Goal: Task Accomplishment & Management: Use online tool/utility

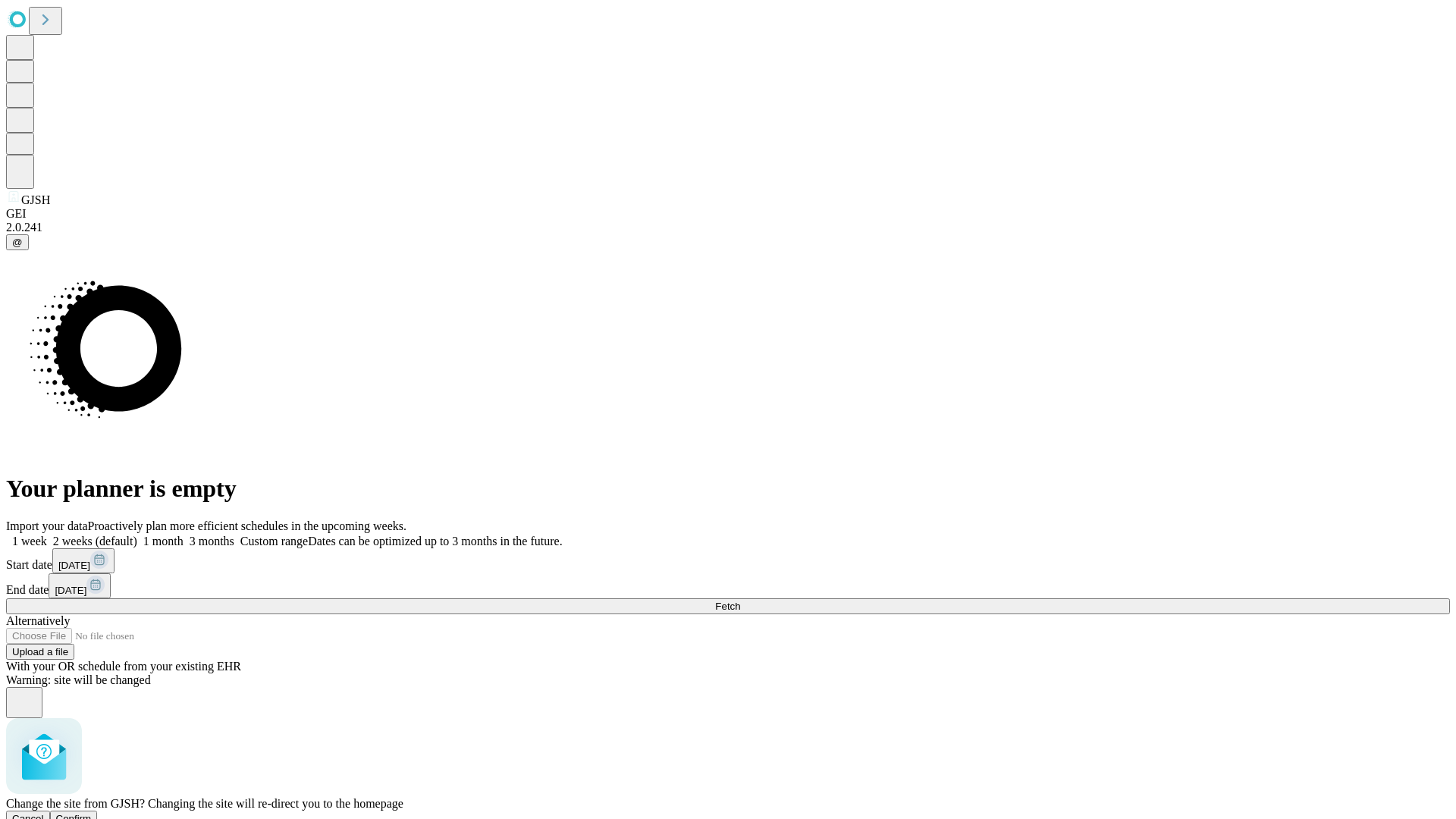
click at [92, 813] on span "Confirm" at bounding box center [74, 818] width 36 height 12
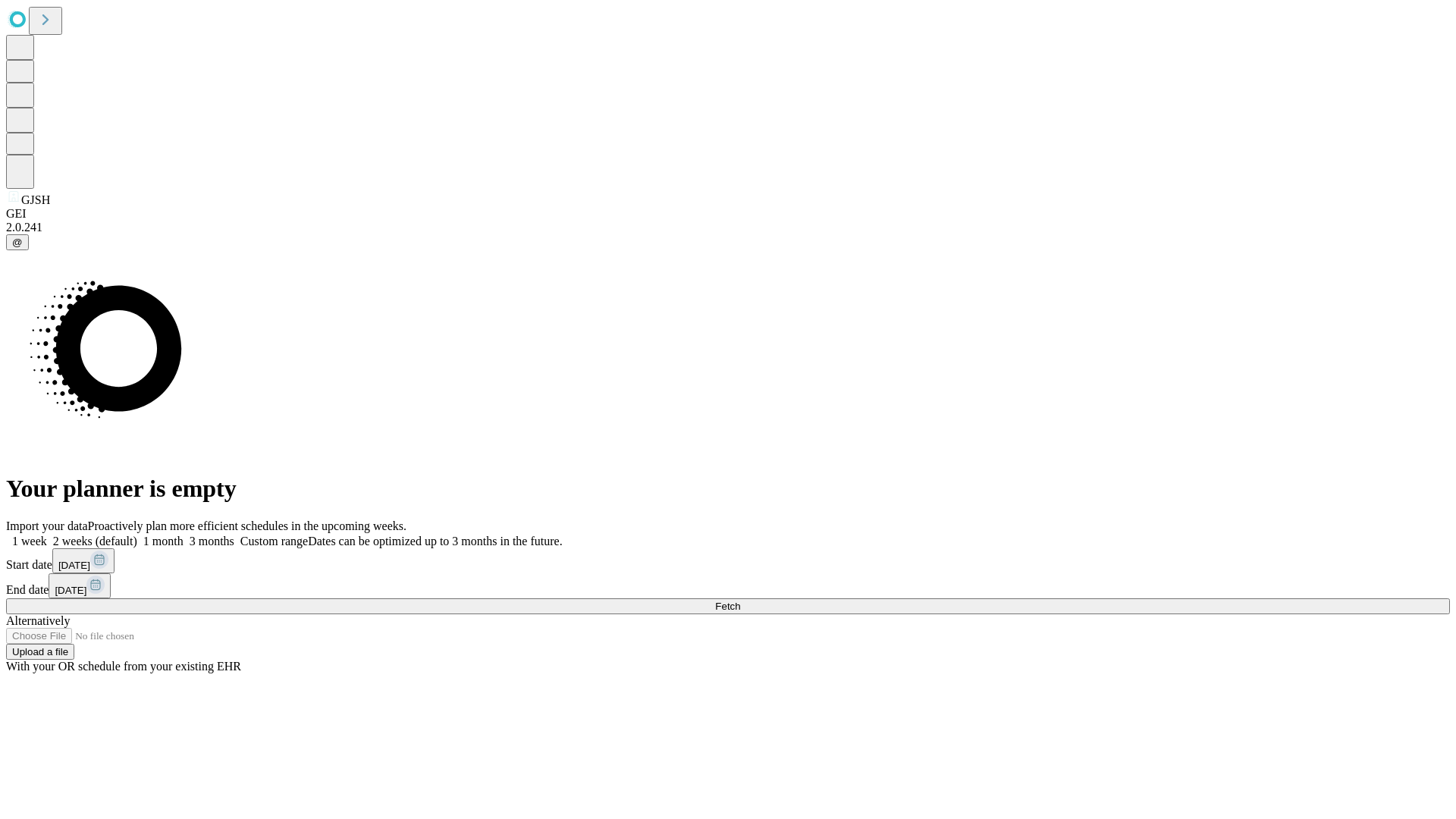
click at [184, 535] on label "1 month" at bounding box center [160, 541] width 46 height 13
click at [740, 601] on span "Fetch" at bounding box center [728, 606] width 25 height 12
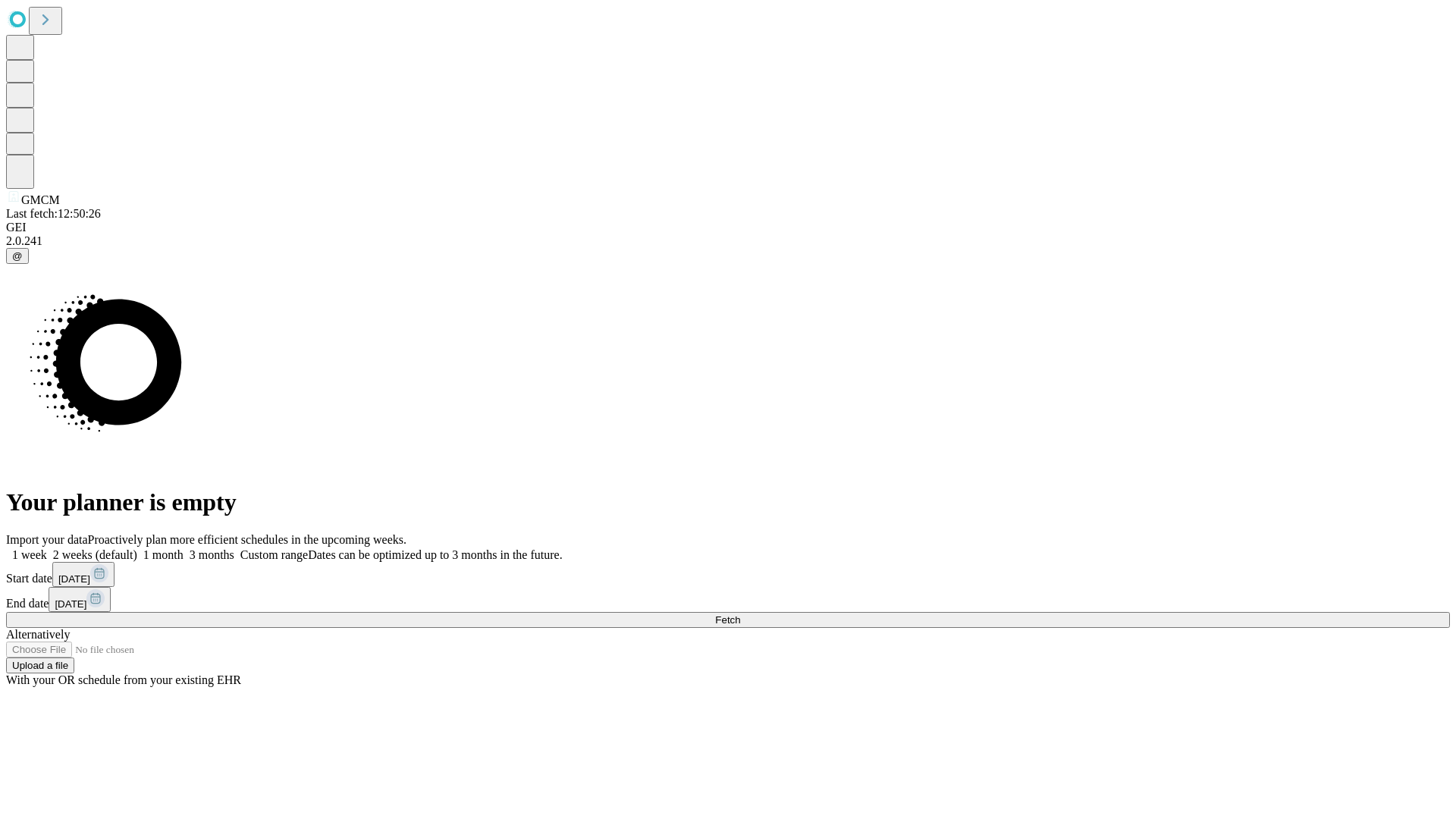
click at [184, 549] on label "1 month" at bounding box center [160, 555] width 46 height 13
click at [740, 614] on span "Fetch" at bounding box center [728, 620] width 25 height 12
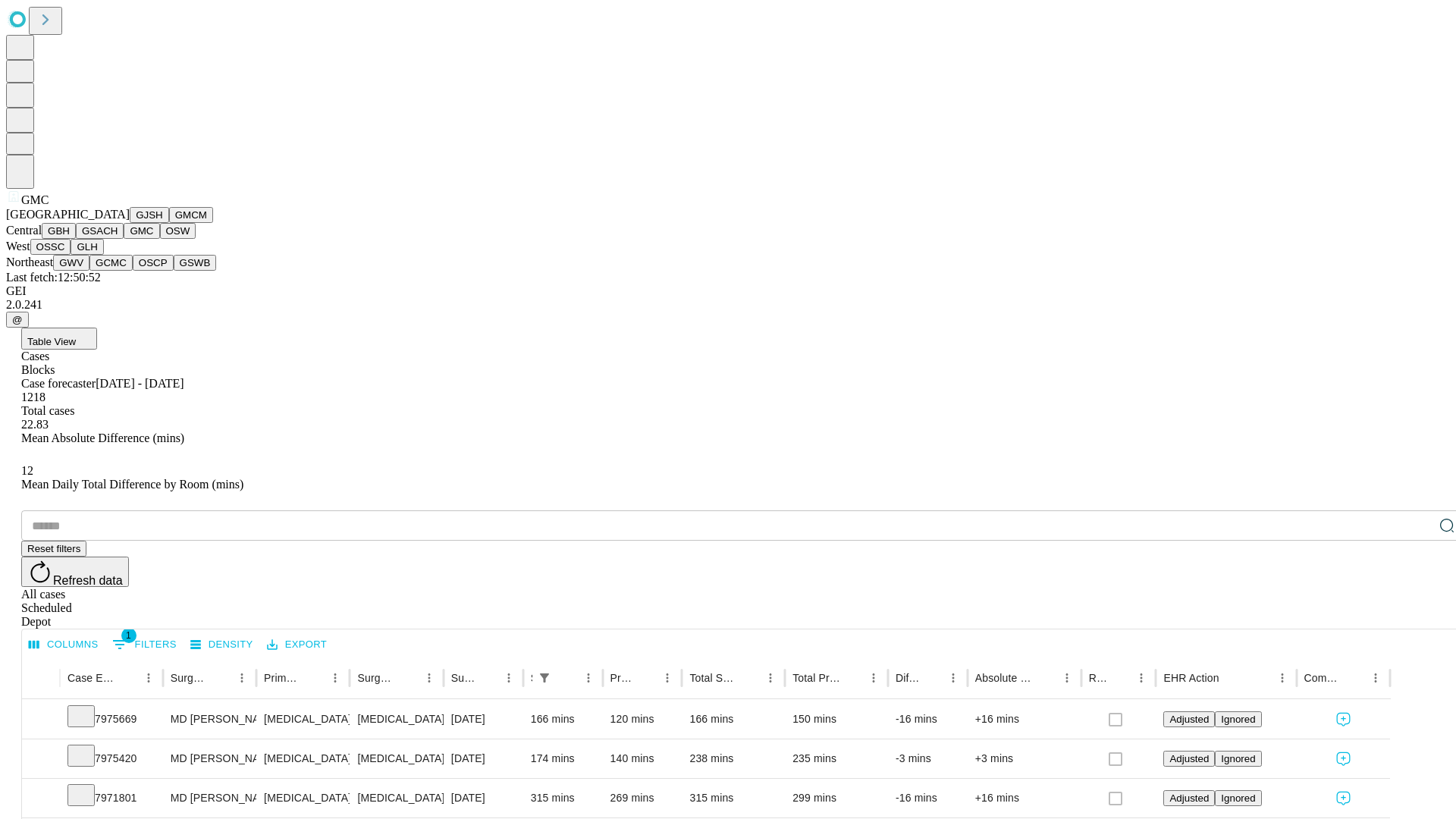
click at [160, 239] on button "OSW" at bounding box center [178, 231] width 37 height 16
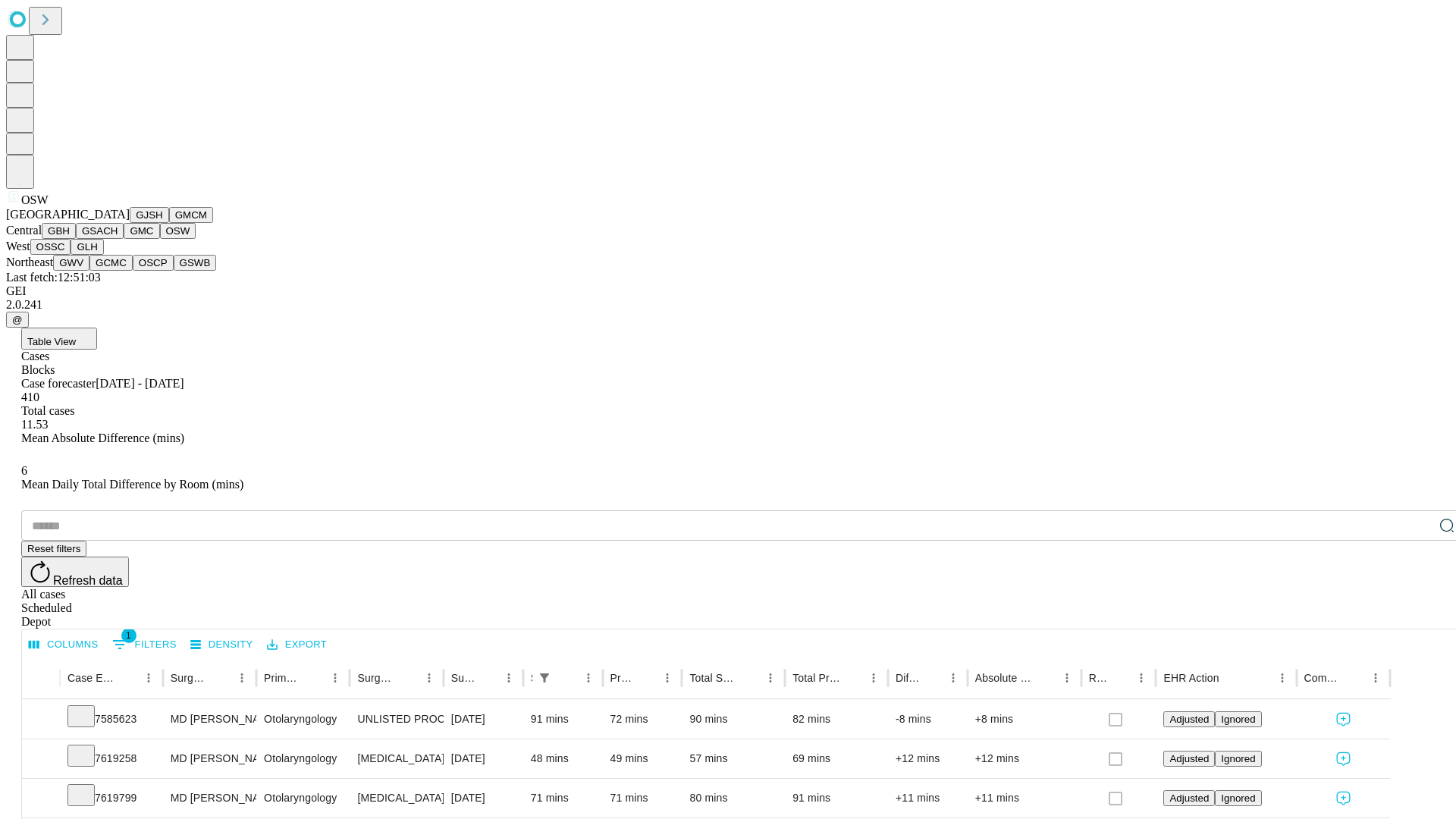
click at [71, 255] on button "OSSC" at bounding box center [51, 247] width 41 height 16
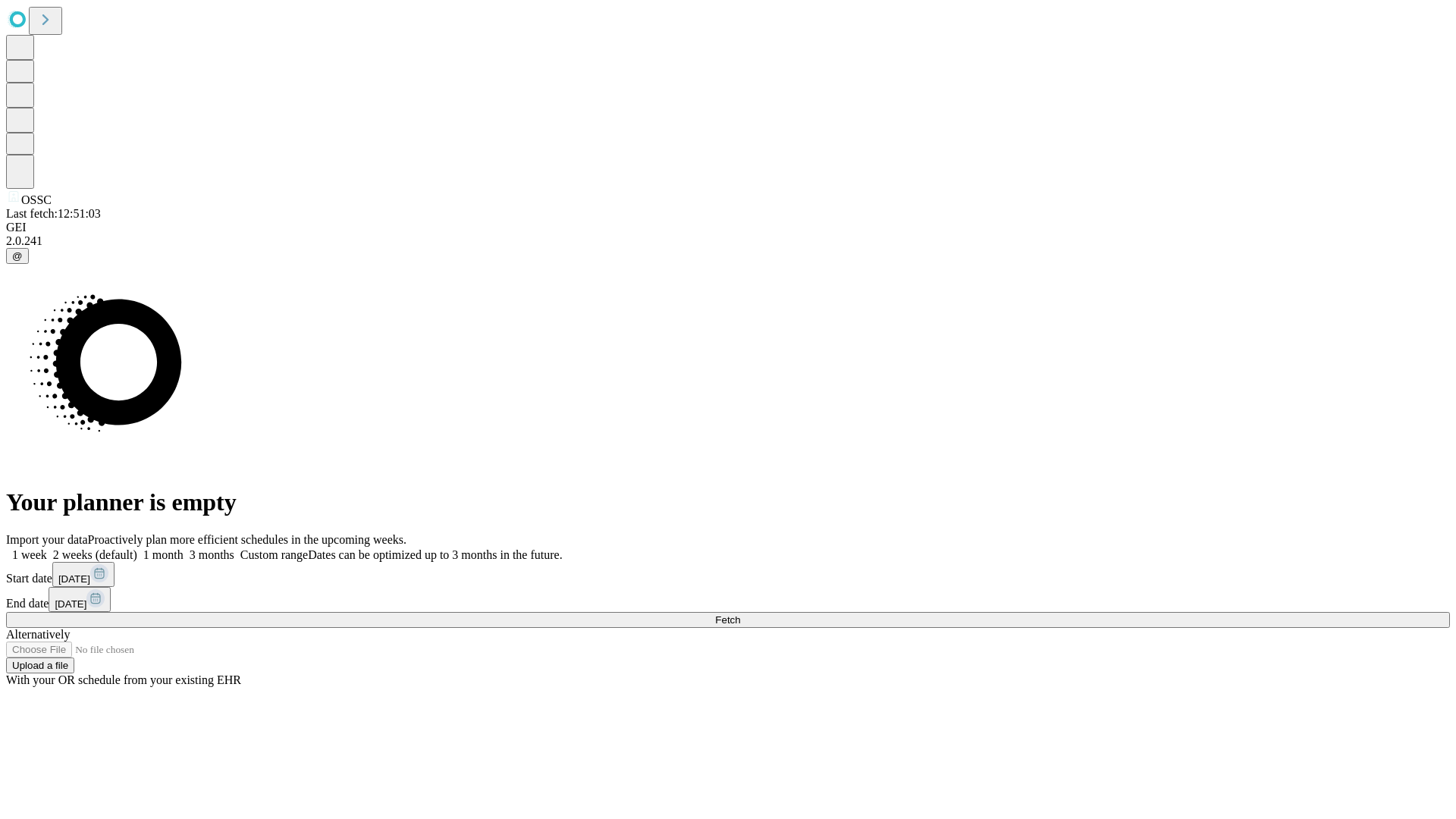
click at [740, 614] on span "Fetch" at bounding box center [728, 620] width 25 height 12
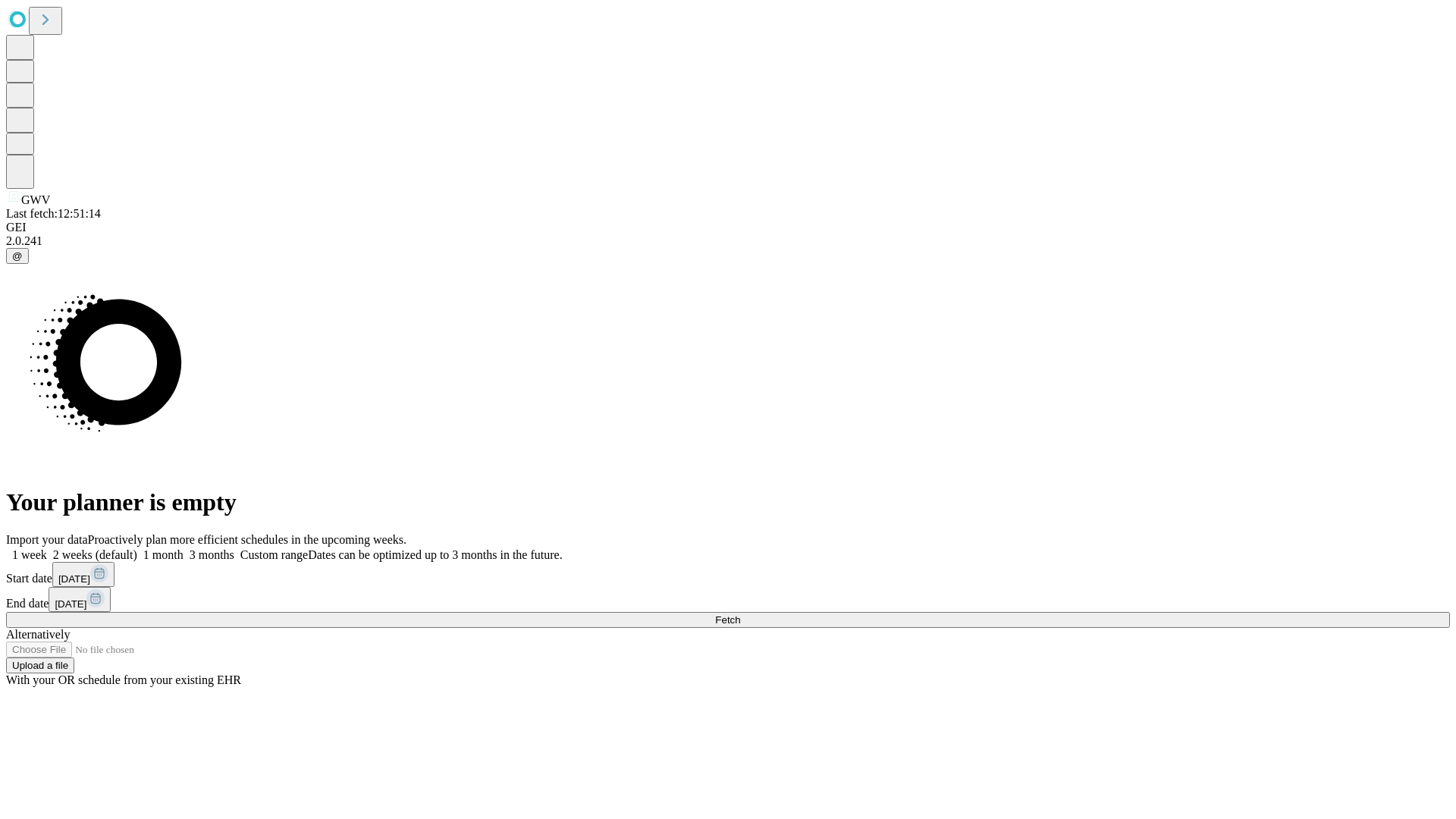
click at [184, 549] on label "1 month" at bounding box center [160, 555] width 46 height 13
click at [740, 614] on span "Fetch" at bounding box center [728, 620] width 25 height 12
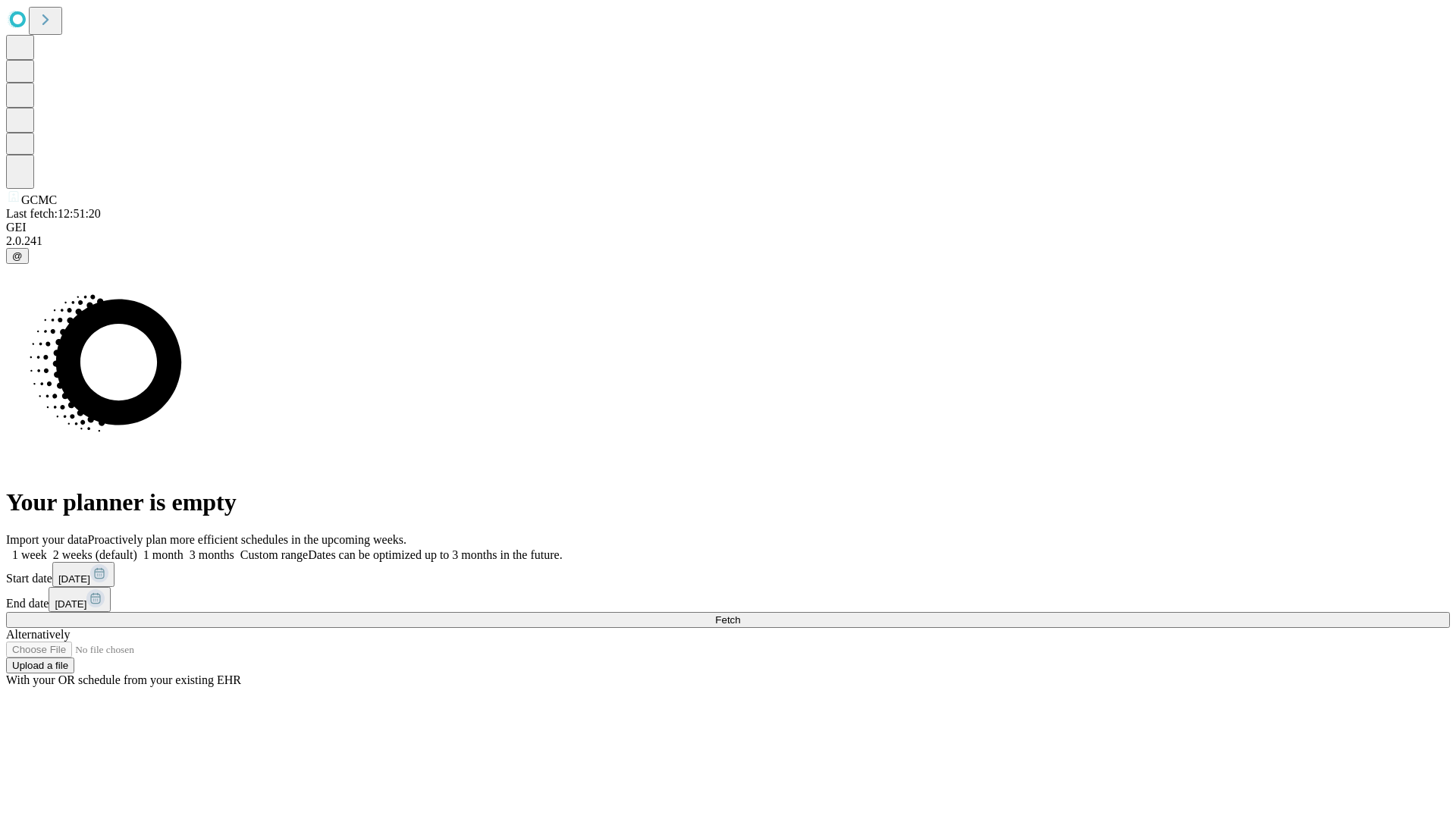
click at [184, 549] on label "1 month" at bounding box center [160, 555] width 46 height 13
click at [740, 614] on span "Fetch" at bounding box center [728, 620] width 25 height 12
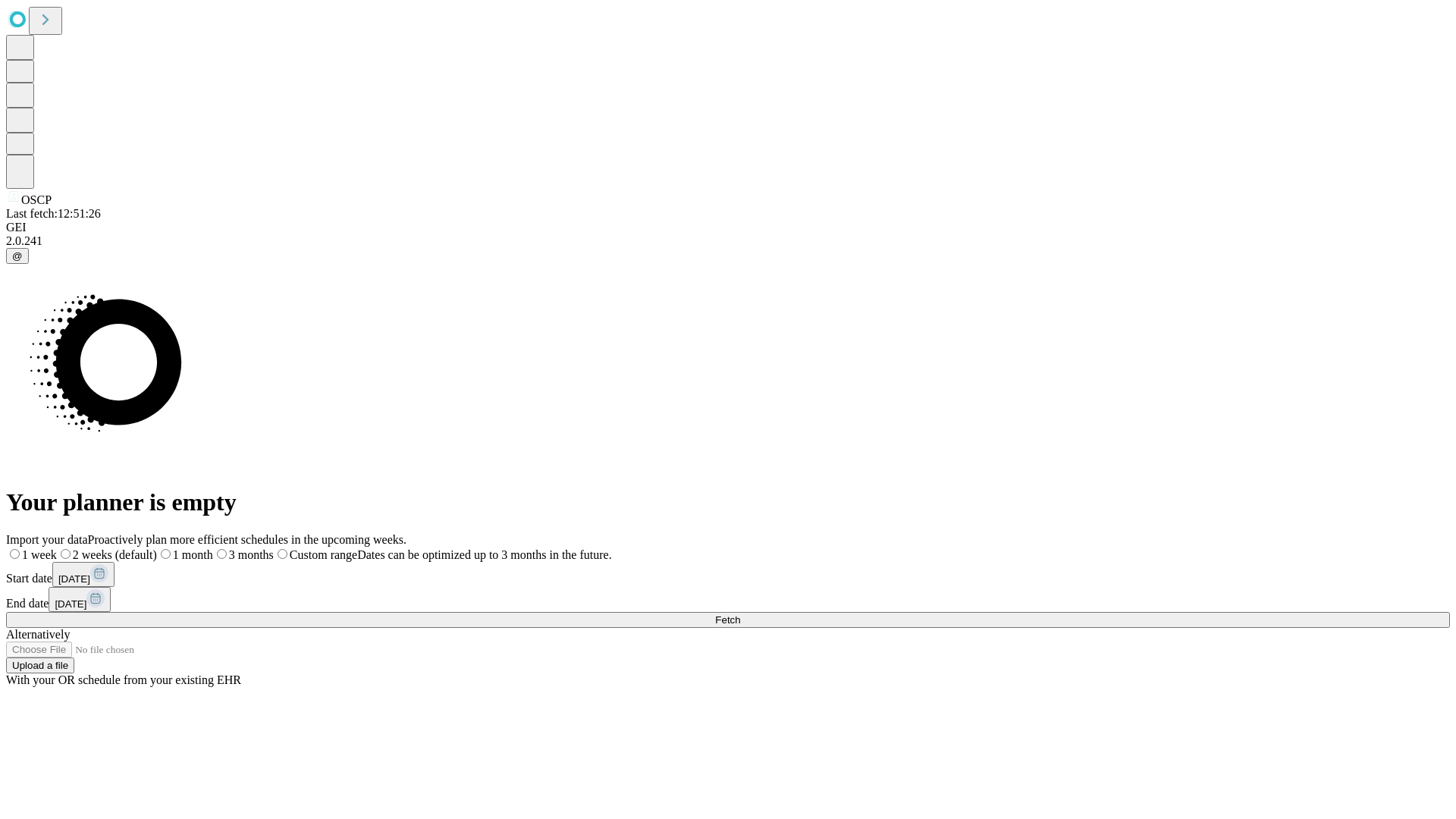
click at [740, 614] on span "Fetch" at bounding box center [728, 620] width 25 height 12
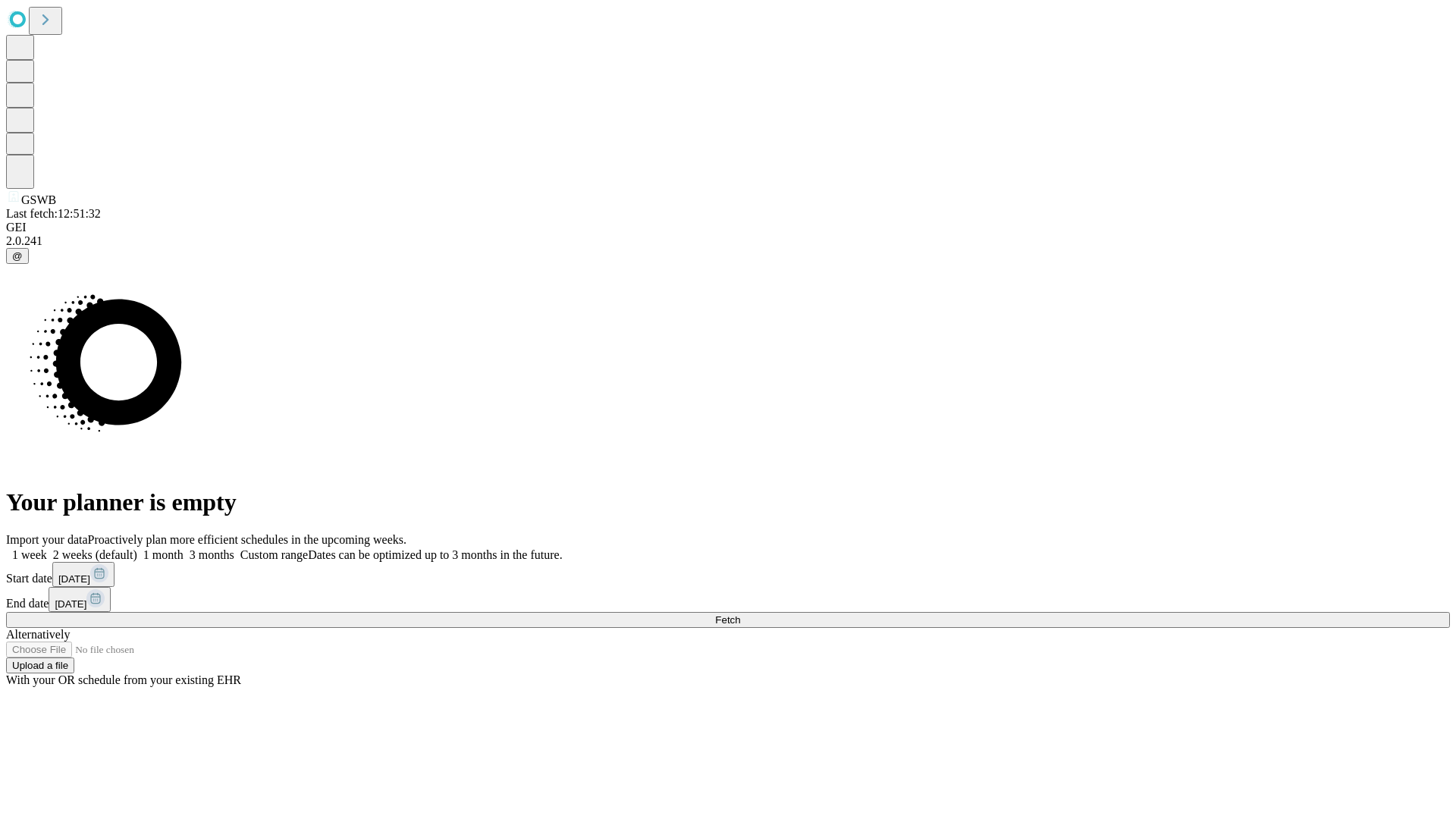
click at [184, 549] on label "1 month" at bounding box center [160, 555] width 46 height 13
click at [740, 614] on span "Fetch" at bounding box center [728, 620] width 25 height 12
